Goal: Information Seeking & Learning: Learn about a topic

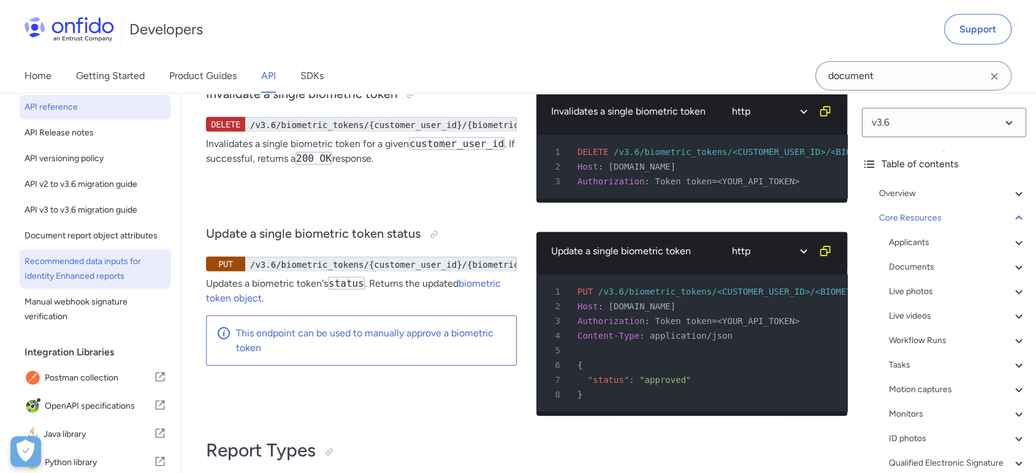
scroll to position [136, 0]
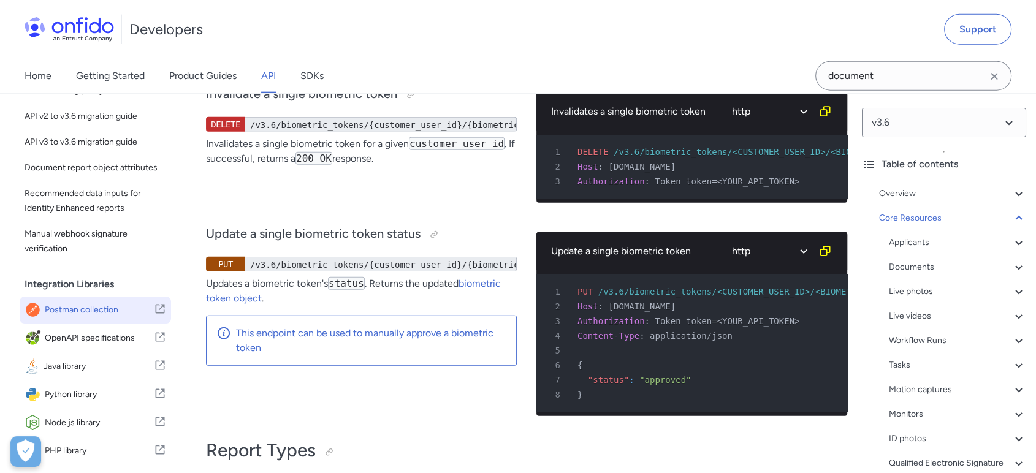
click at [104, 319] on span "Postman collection" at bounding box center [99, 310] width 109 height 17
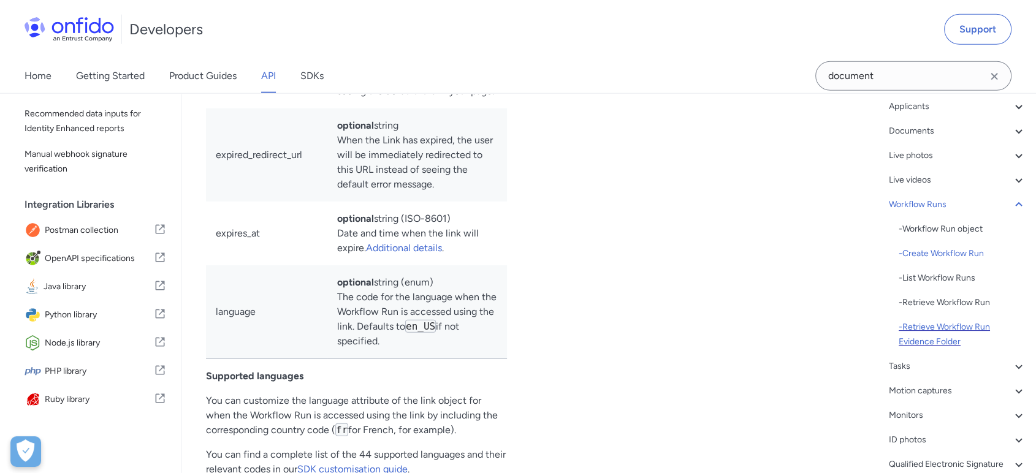
click at [971, 330] on div "- Retrieve Workflow Run Evidence Folder" at bounding box center [963, 334] width 128 height 29
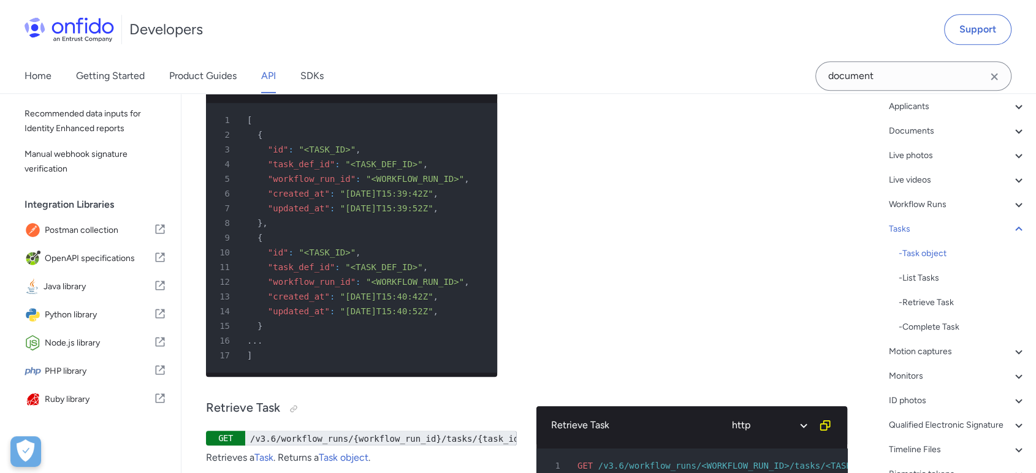
scroll to position [33812, 0]
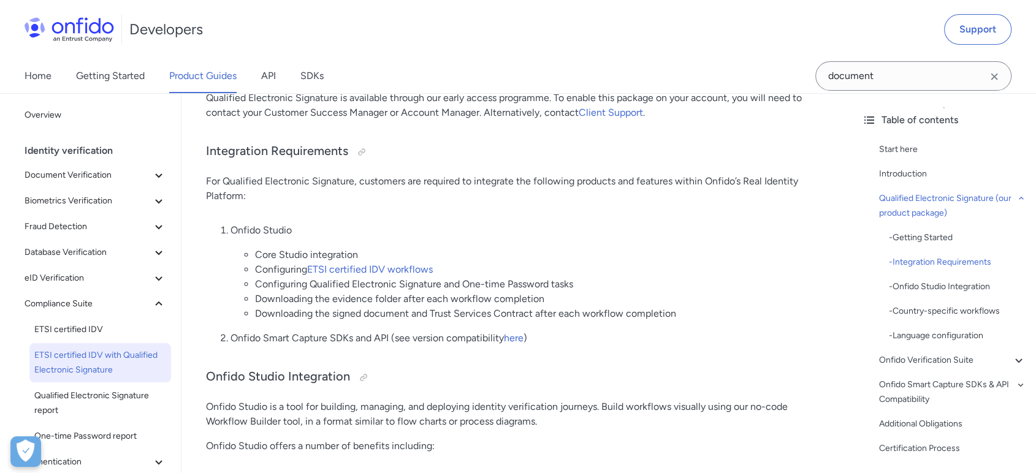
scroll to position [544, 0]
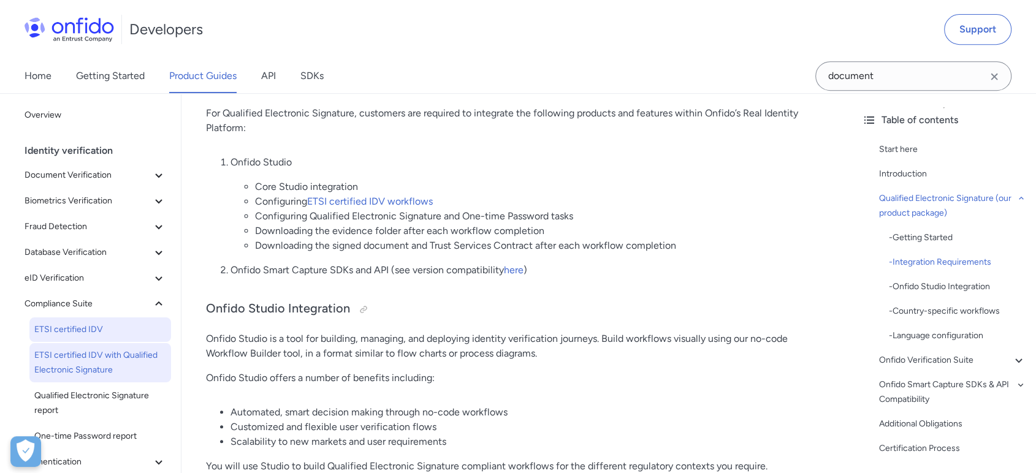
click at [113, 332] on span "ETSI certified IDV" at bounding box center [100, 330] width 132 height 15
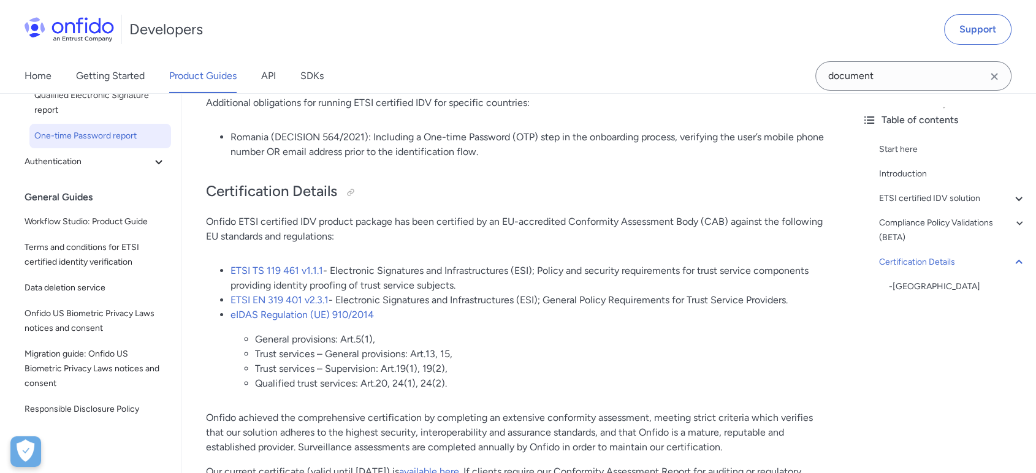
scroll to position [309, 0]
